Goal: Information Seeking & Learning: Learn about a topic

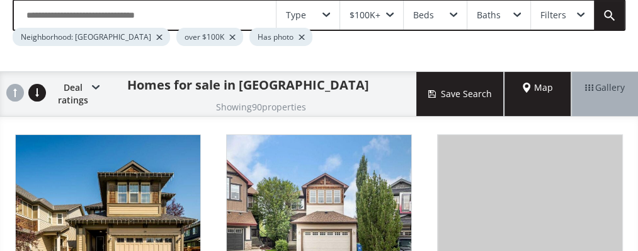
scroll to position [63, 0]
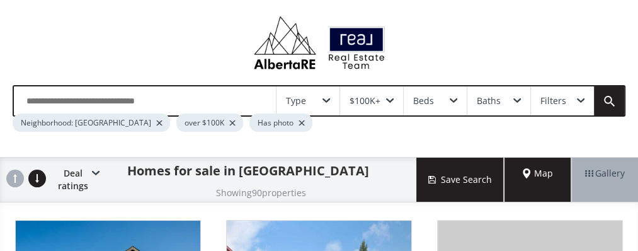
click at [186, 86] on input "text" at bounding box center [145, 100] width 262 height 29
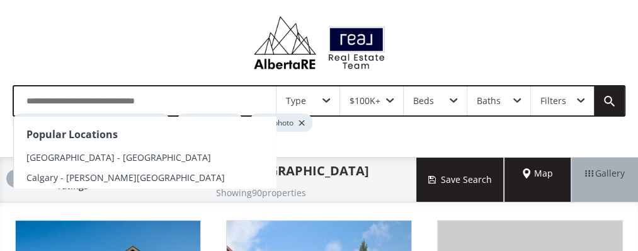
click at [149, 85] on div "Popular Locations [GEOGRAPHIC_DATA] - [GEOGRAPHIC_DATA] [GEOGRAPHIC_DATA] - [PE…" at bounding box center [319, 114] width 613 height 59
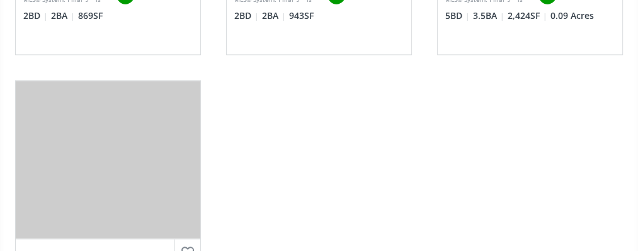
scroll to position [1071, 0]
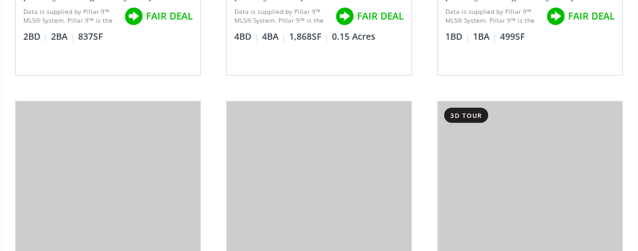
scroll to position [2583, 0]
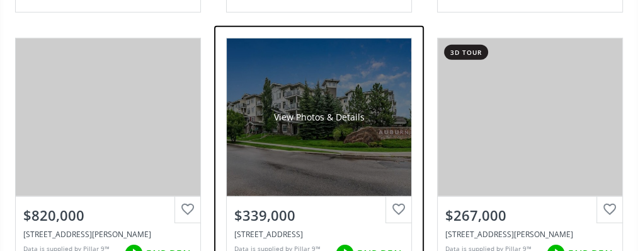
click at [282, 97] on div "View Photos & Details" at bounding box center [319, 116] width 185 height 157
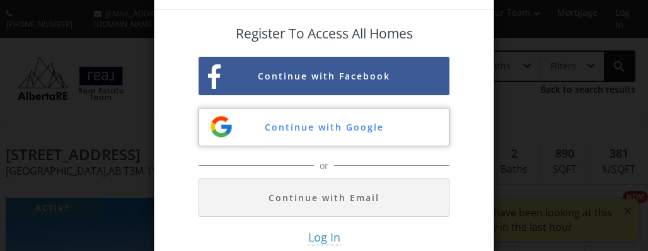
click at [297, 126] on button "Continue with Google" at bounding box center [323, 127] width 251 height 38
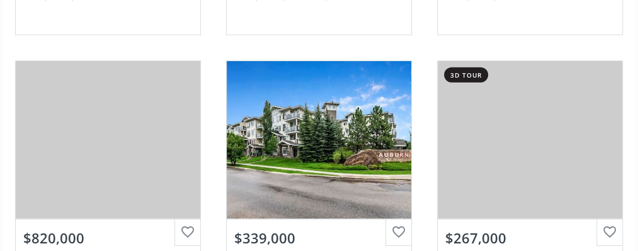
scroll to position [2583, 0]
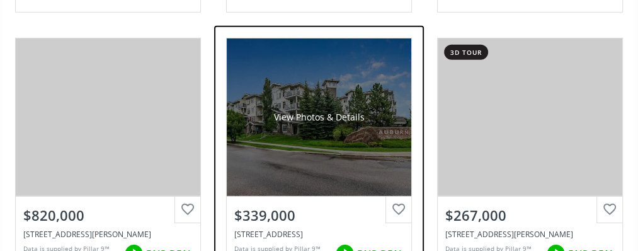
click at [299, 111] on div "View Photos & Details" at bounding box center [318, 117] width 91 height 13
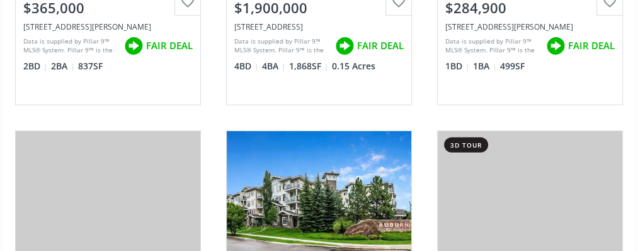
scroll to position [2583, 0]
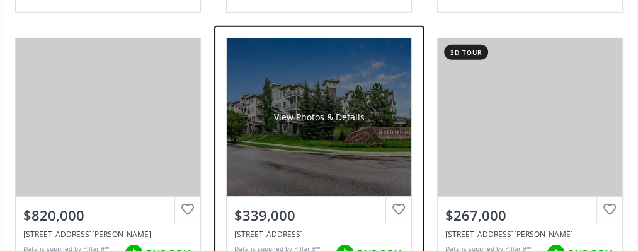
click at [295, 205] on div "$339,000" at bounding box center [318, 215] width 169 height 20
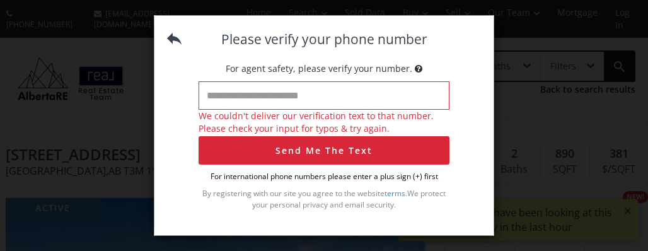
click at [169, 31] on img at bounding box center [174, 38] width 14 height 14
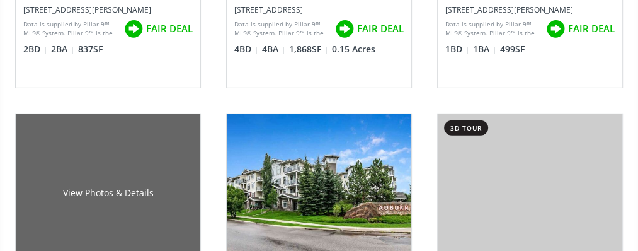
scroll to position [2583, 0]
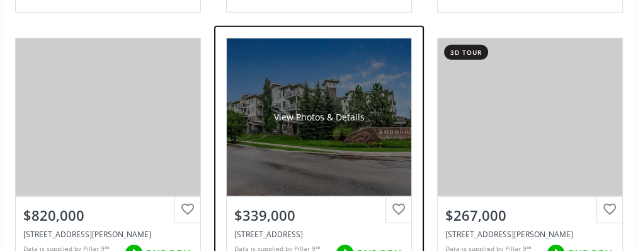
click at [343, 241] on img at bounding box center [344, 253] width 25 height 25
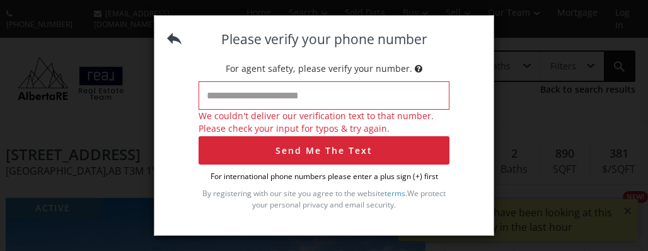
click at [169, 38] on img at bounding box center [174, 38] width 14 height 14
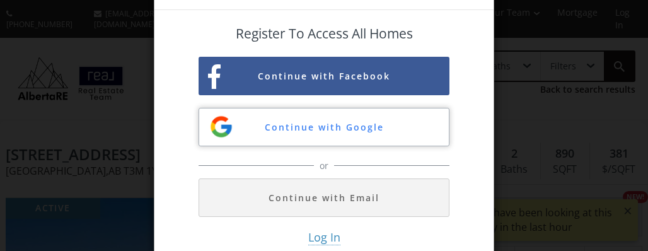
click at [355, 127] on button "Continue with Google" at bounding box center [323, 127] width 251 height 38
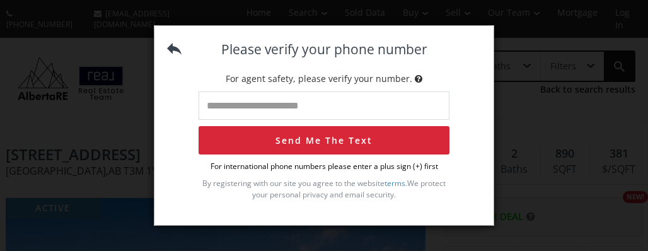
click at [171, 45] on img at bounding box center [174, 49] width 14 height 14
